Goal: Task Accomplishment & Management: Manage account settings

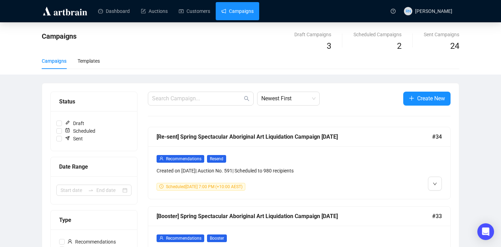
scroll to position [183, 0]
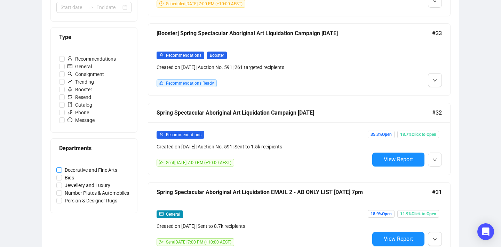
drag, startPoint x: 135, startPoint y: 169, endPoint x: 66, endPoint y: 169, distance: 68.6
click at [66, 169] on div "Decorative and Fine Arts Bids Jewellery and Luxury Number Plates & Automobiles …" at bounding box center [94, 185] width 86 height 55
copy span
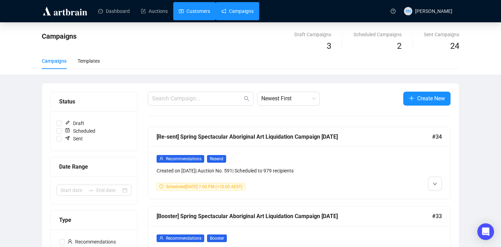
click at [194, 10] on link "Customers" at bounding box center [194, 11] width 31 height 18
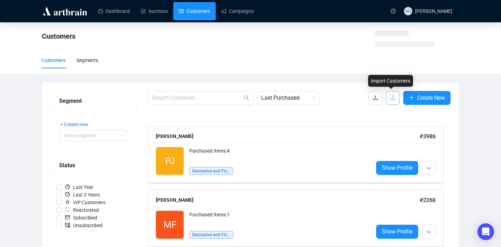
click at [391, 101] on span "button" at bounding box center [393, 97] width 6 height 9
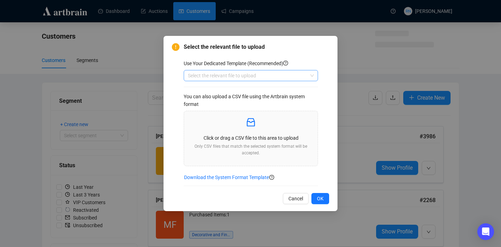
click at [235, 77] on input "search" at bounding box center [248, 75] width 120 height 10
click at [235, 90] on div "Customers" at bounding box center [250, 90] width 123 height 8
click at [245, 135] on p "Click or drag a CSV file to this area to upload" at bounding box center [251, 138] width 123 height 8
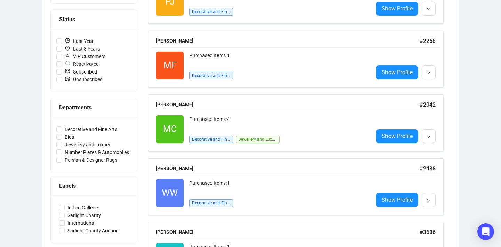
scroll to position [166, 0]
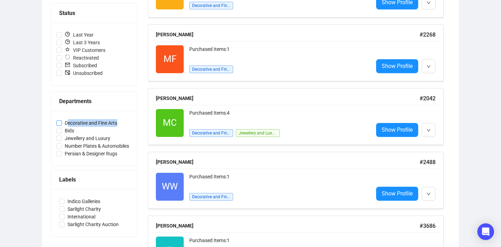
drag, startPoint x: 127, startPoint y: 122, endPoint x: 67, endPoint y: 123, distance: 60.2
click at [67, 123] on label "Decorative and Fine Arts" at bounding box center [93, 123] width 75 height 8
click at [67, 123] on span "Decorative and Fine Arts" at bounding box center [91, 123] width 58 height 8
click at [62, 123] on input "Decorative and Fine Arts" at bounding box center [59, 123] width 6 height 6
click at [58, 123] on input "Decorative and Fine Arts" at bounding box center [59, 123] width 6 height 6
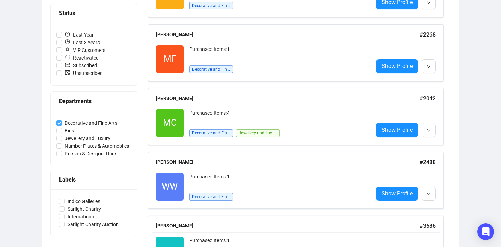
checkbox input "false"
drag, startPoint x: 124, startPoint y: 139, endPoint x: 66, endPoint y: 140, distance: 58.1
click at [66, 140] on label "Jewellery and Luxury" at bounding box center [93, 138] width 75 height 8
copy span "Jewellery and Luxury"
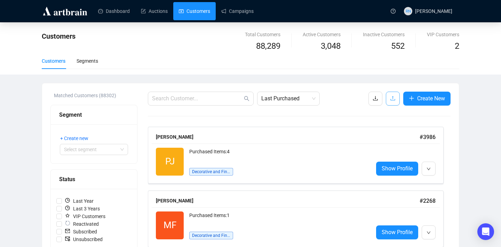
click at [393, 102] on span "button" at bounding box center [393, 98] width 6 height 9
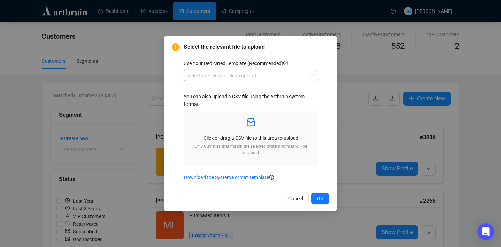
click at [200, 72] on input "search" at bounding box center [248, 75] width 120 height 10
click at [204, 88] on div "Customers" at bounding box center [250, 90] width 123 height 8
click at [208, 145] on p "Only CSV files that match the selected system format will be accepted." at bounding box center [251, 149] width 123 height 13
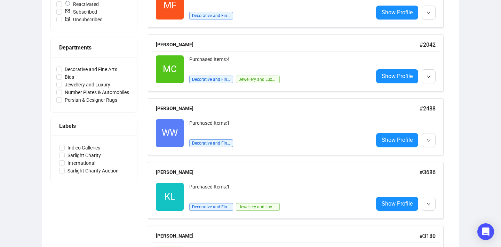
scroll to position [239, 0]
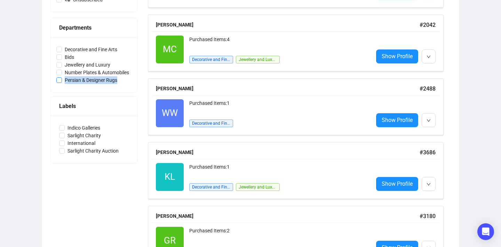
copy span "Persian & Designer Rugs"
drag, startPoint x: 130, startPoint y: 79, endPoint x: 65, endPoint y: 81, distance: 65.1
click at [65, 81] on label "Persian & Designer Rugs" at bounding box center [93, 80] width 75 height 8
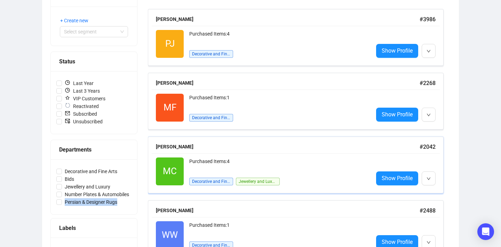
scroll to position [0, 0]
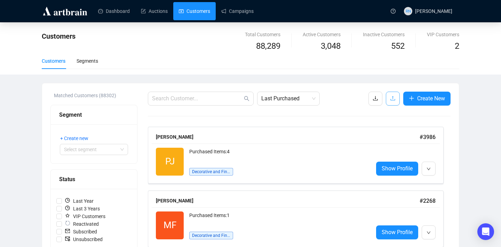
click at [393, 96] on icon "upload" at bounding box center [393, 98] width 6 height 6
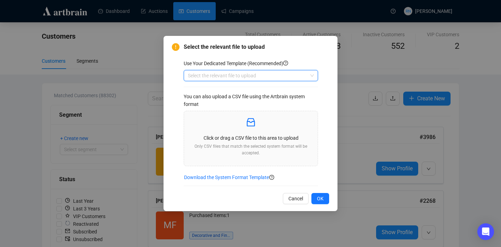
click at [251, 73] on input "search" at bounding box center [248, 75] width 120 height 10
click at [251, 90] on div "Customers" at bounding box center [250, 90] width 123 height 8
click at [240, 132] on div "Click or drag a CSV file to this area to upload Only CSV files that match the s…" at bounding box center [251, 139] width 123 height 44
